Goal: Information Seeking & Learning: Learn about a topic

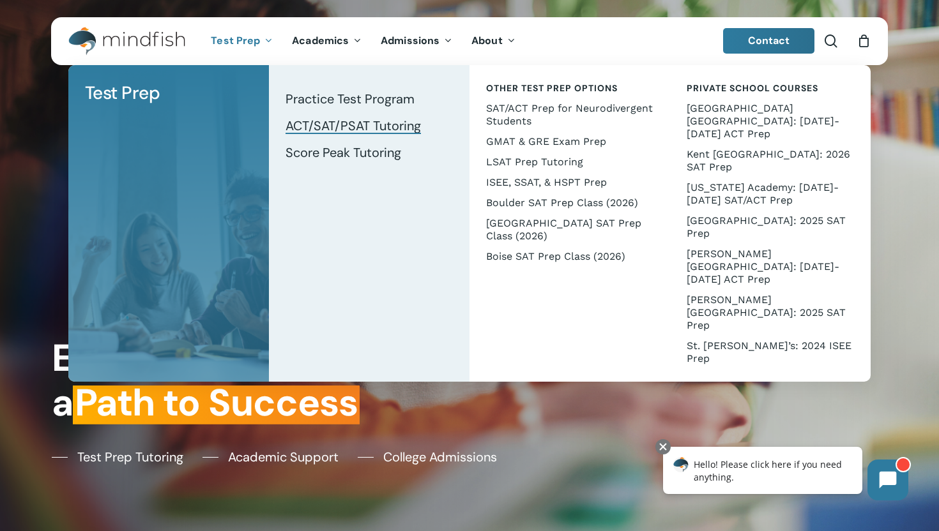
click at [312, 123] on span "ACT/SAT/PSAT Tutoring" at bounding box center [352, 125] width 135 height 17
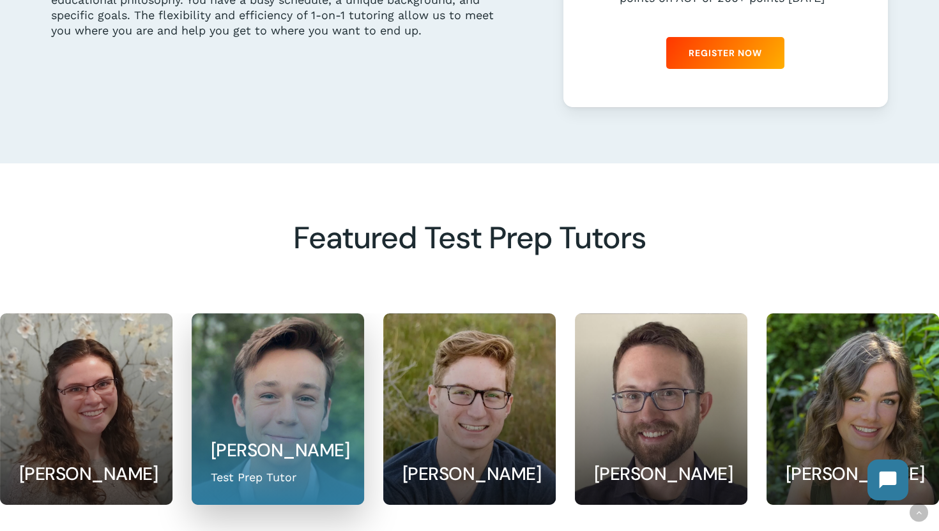
scroll to position [876, 0]
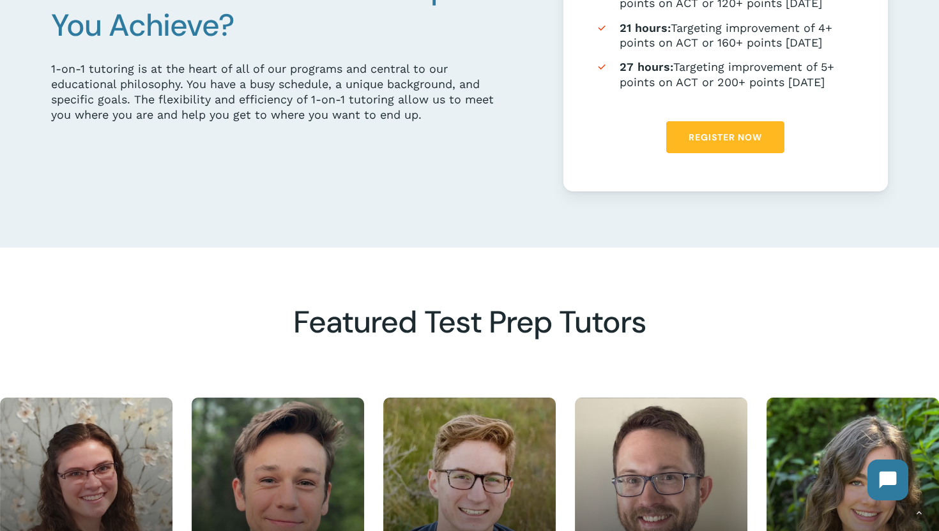
click at [709, 141] on span "Register Now" at bounding box center [724, 137] width 73 height 13
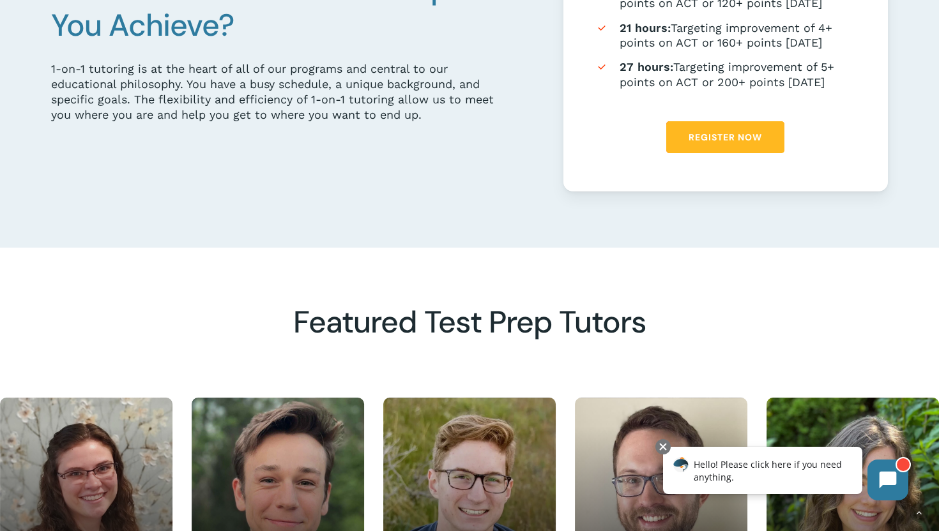
click at [683, 151] on link "Register Now" at bounding box center [725, 137] width 118 height 32
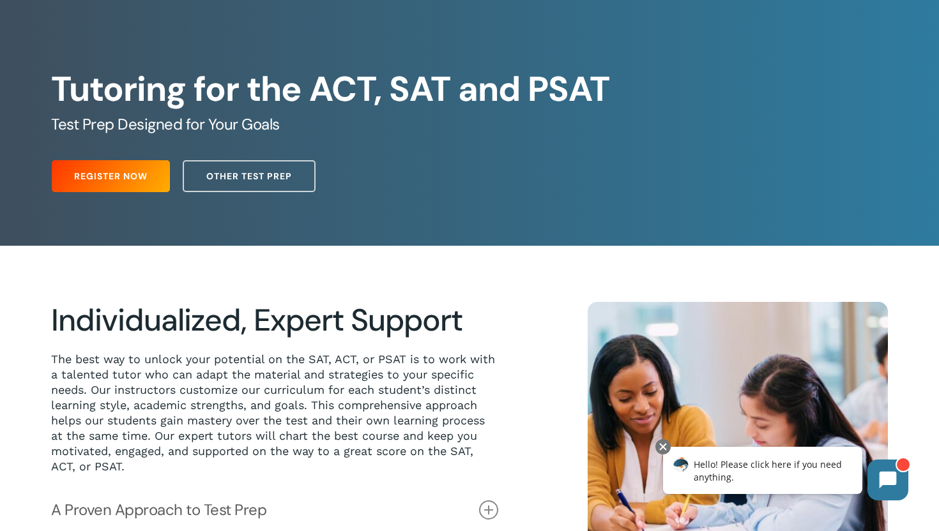
scroll to position [0, 0]
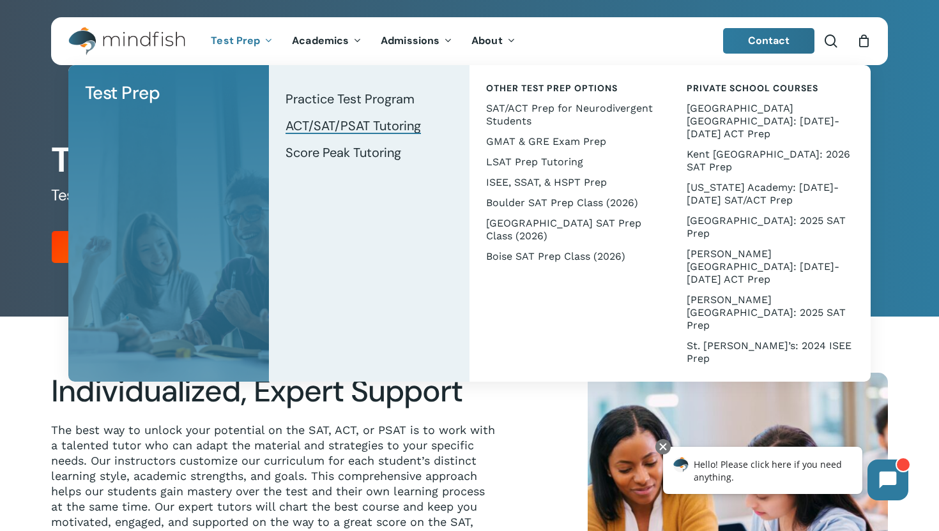
click at [344, 126] on span "ACT/SAT/PSAT Tutoring" at bounding box center [352, 125] width 135 height 17
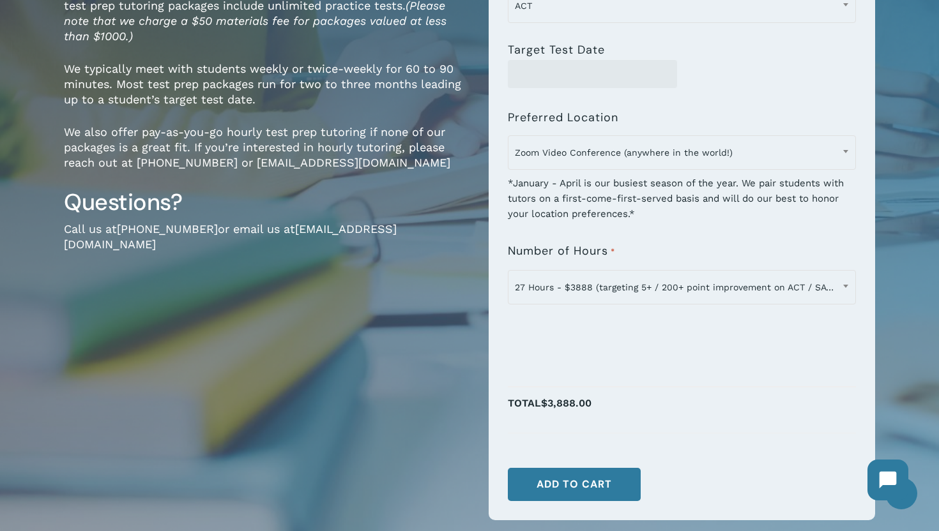
scroll to position [260, 0]
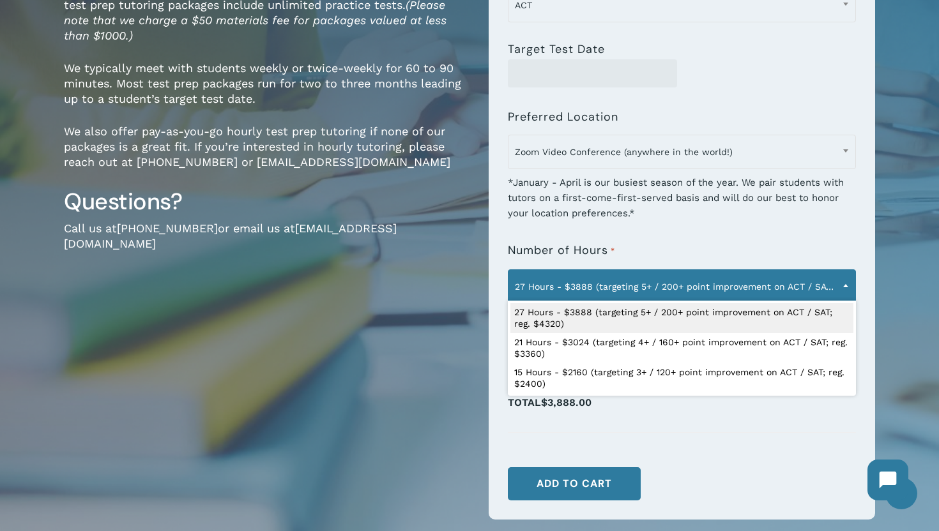
click at [577, 273] on span "27 Hours - $3888 (targeting 5+ / 200+ point improvement on ACT / SAT; reg. $432…" at bounding box center [681, 286] width 347 height 27
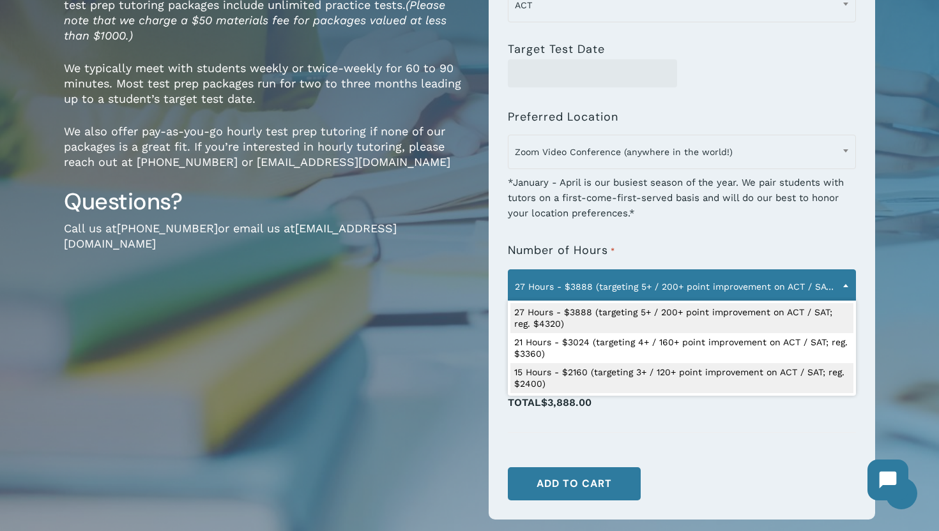
select select "**********"
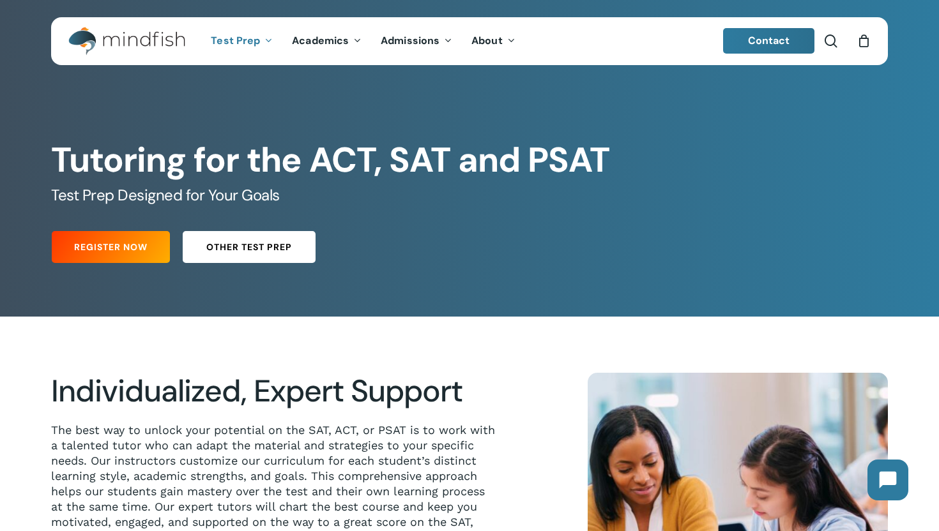
click at [250, 259] on link "Other Test Prep" at bounding box center [249, 247] width 133 height 32
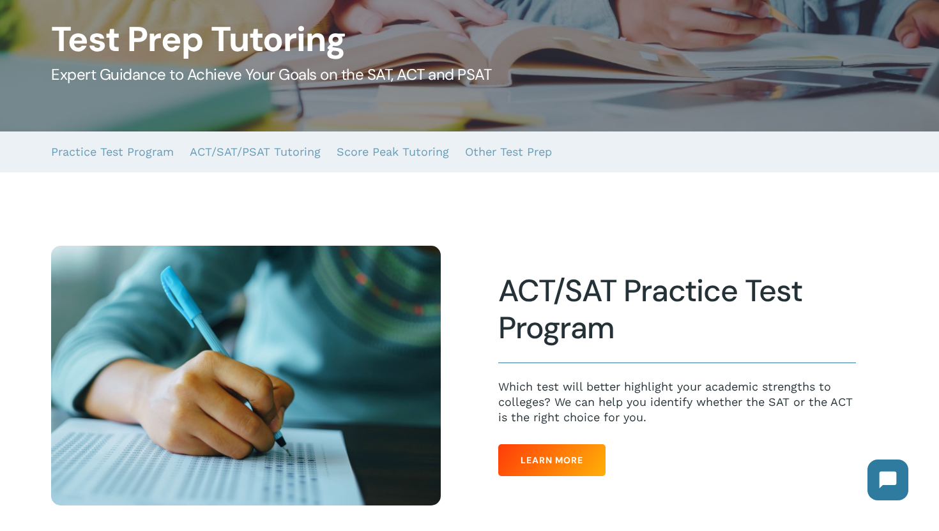
scroll to position [139, 0]
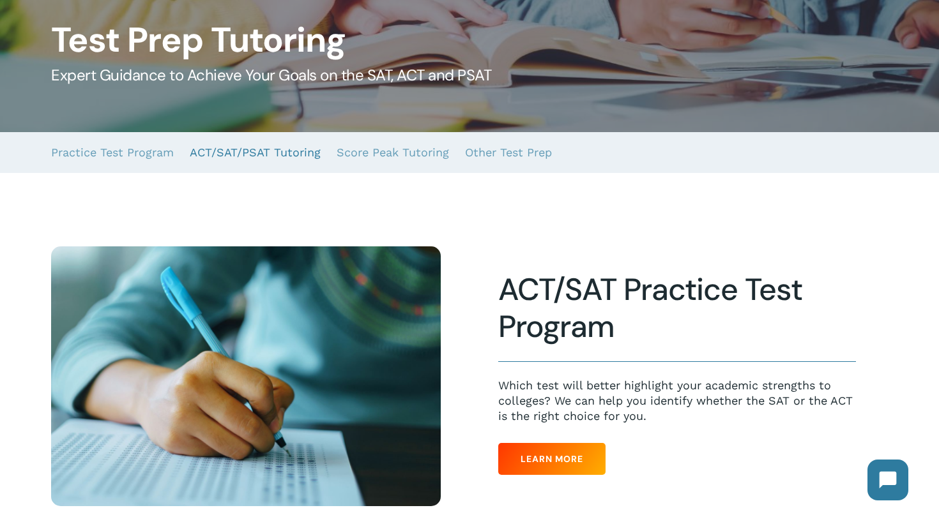
click at [253, 149] on link "ACT/SAT/PSAT Tutoring" at bounding box center [255, 152] width 131 height 41
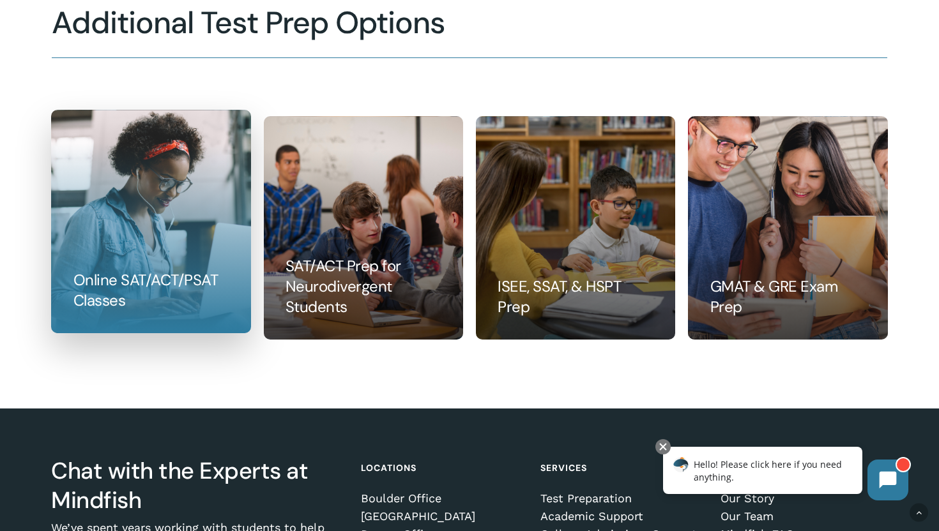
scroll to position [1329, 0]
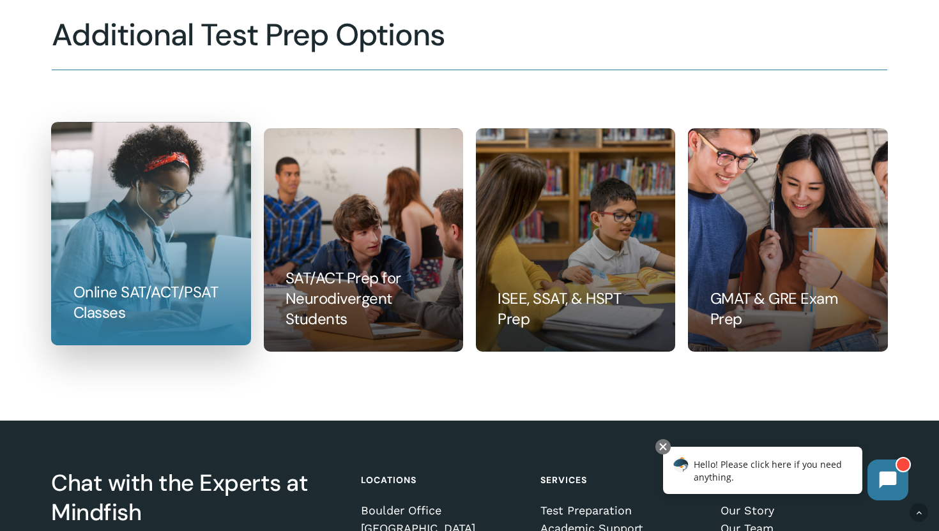
click at [170, 298] on link at bounding box center [151, 234] width 198 height 222
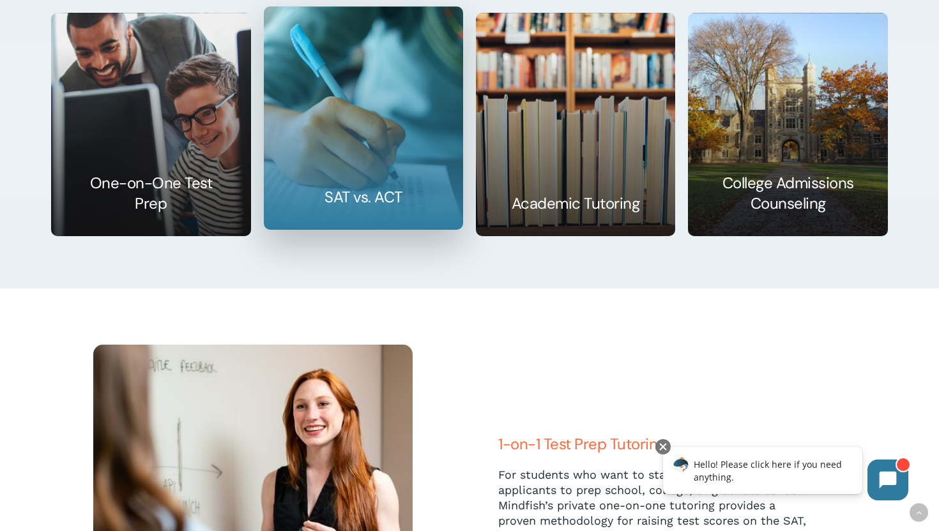
scroll to position [2072, 0]
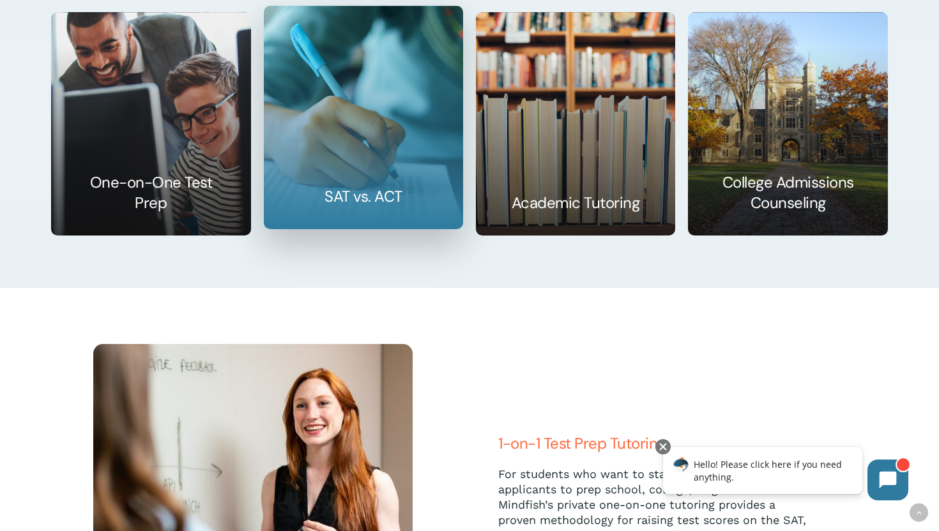
click at [318, 158] on link at bounding box center [363, 117] width 198 height 222
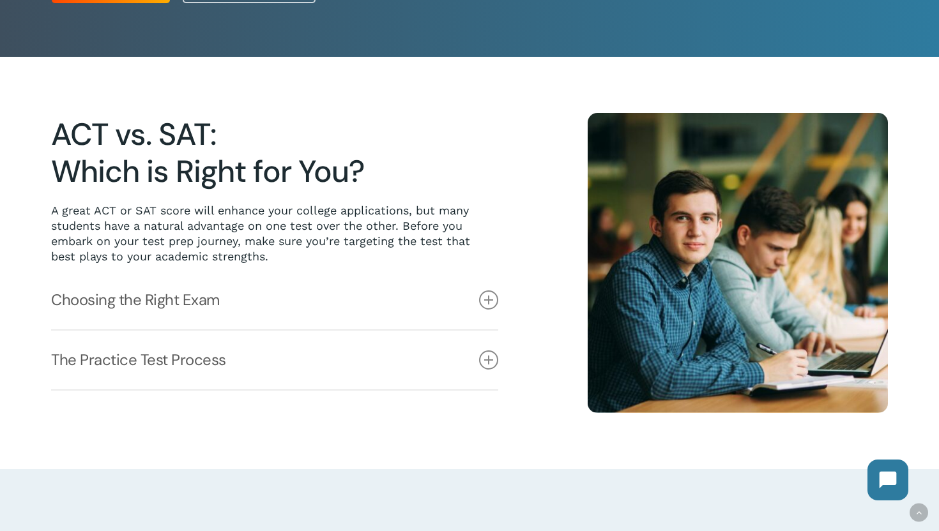
scroll to position [261, 0]
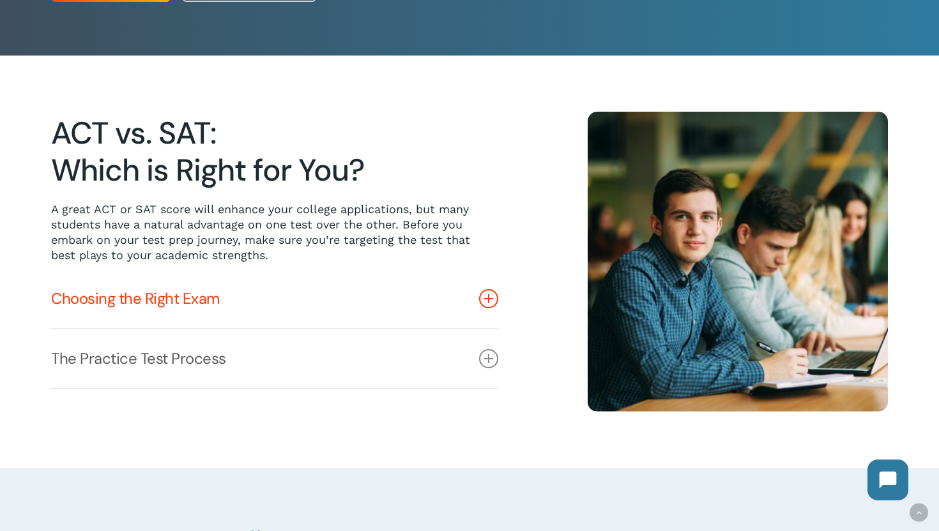
click at [333, 308] on link "Choosing the Right Exam" at bounding box center [274, 298] width 447 height 59
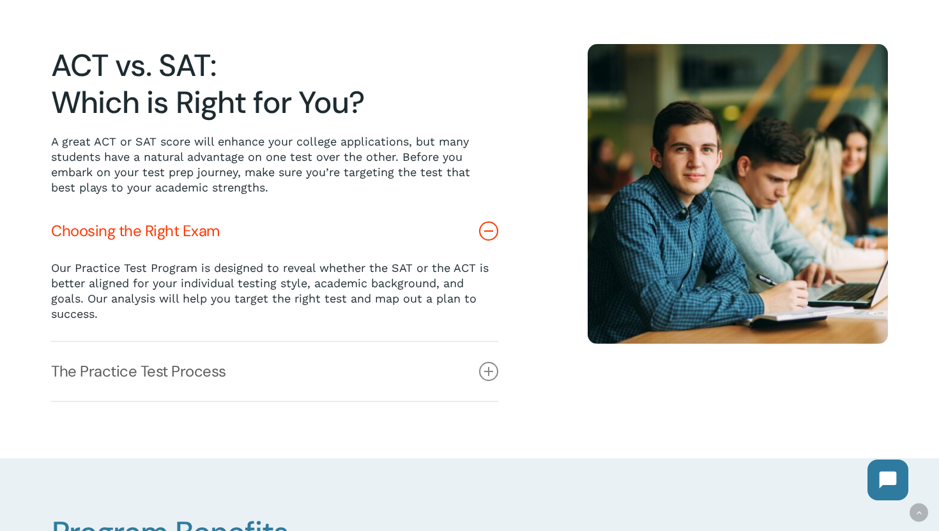
scroll to position [331, 0]
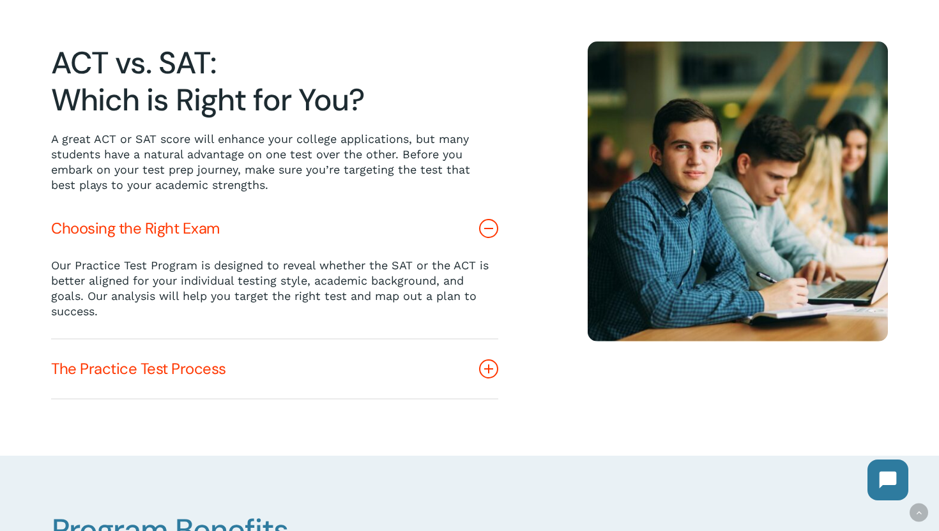
click at [338, 363] on link "The Practice Test Process" at bounding box center [274, 369] width 447 height 59
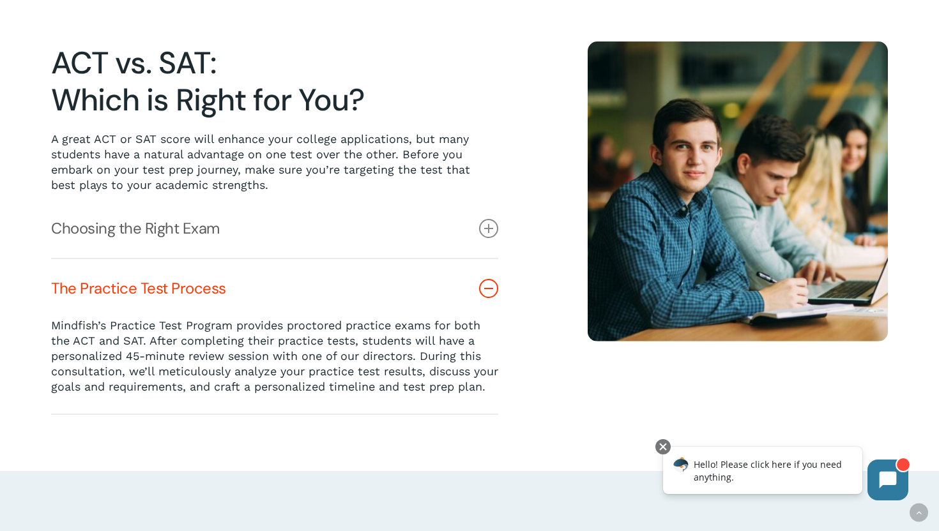
click at [318, 285] on link "The Practice Test Process" at bounding box center [274, 288] width 447 height 59
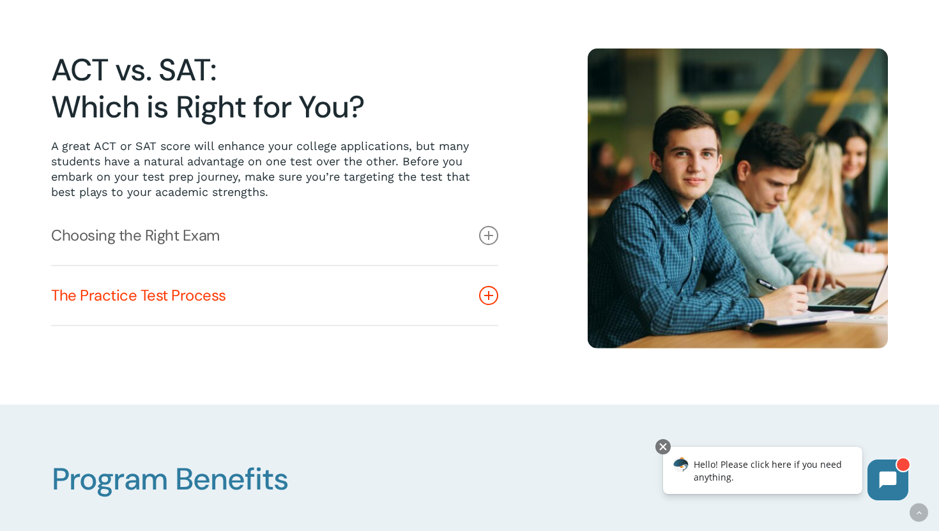
scroll to position [324, 0]
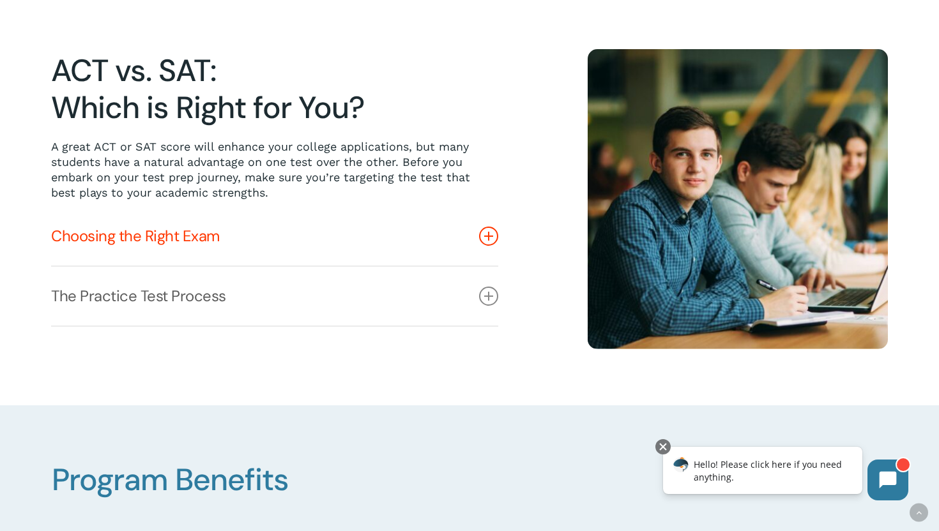
click at [315, 257] on link "Choosing the Right Exam" at bounding box center [274, 236] width 447 height 59
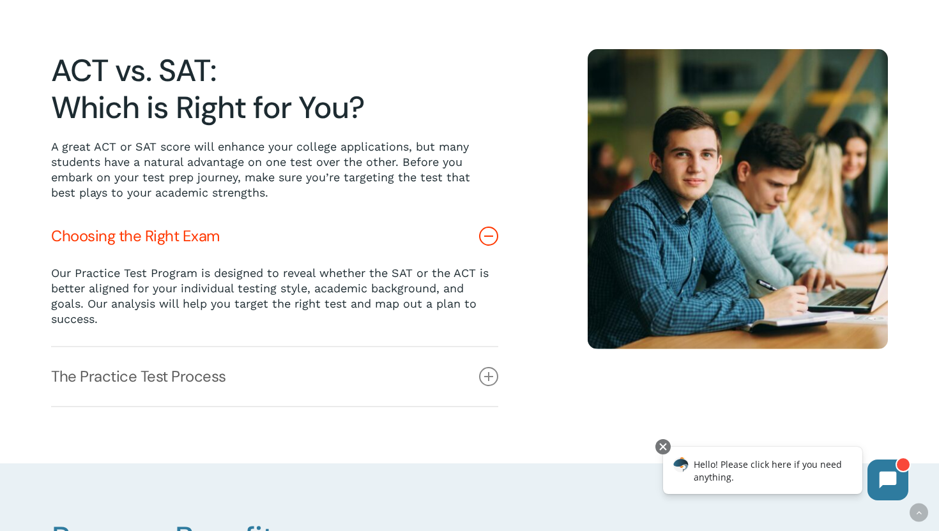
click at [409, 243] on link "Choosing the Right Exam" at bounding box center [274, 236] width 447 height 59
